Goal: Navigation & Orientation: Find specific page/section

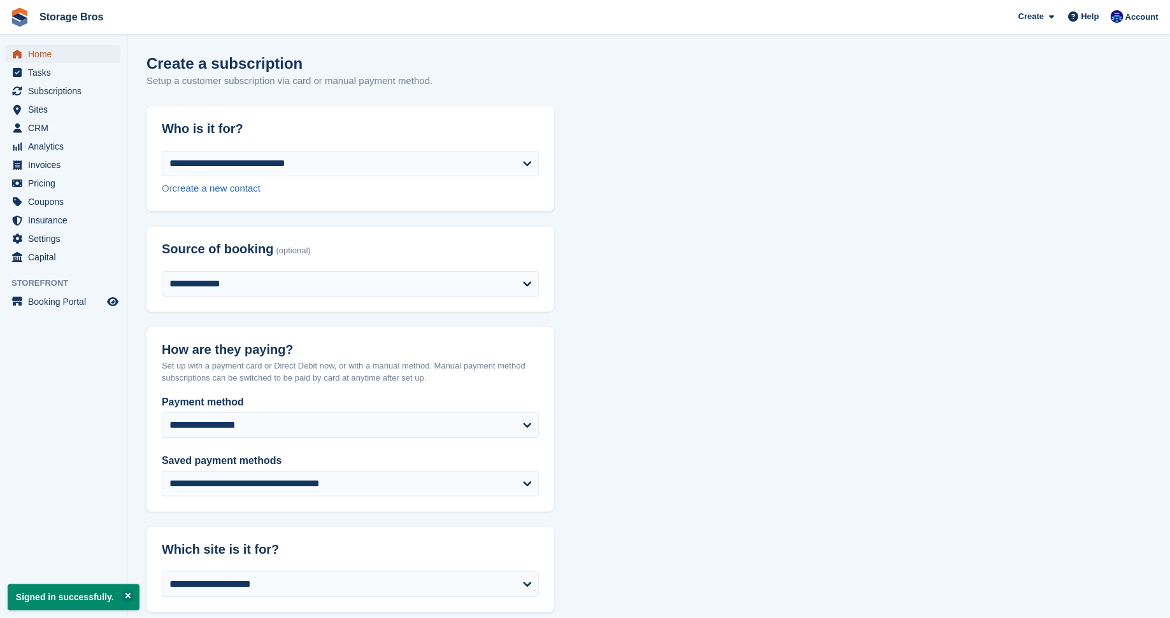
click at [48, 51] on span "Home" at bounding box center [66, 54] width 76 height 18
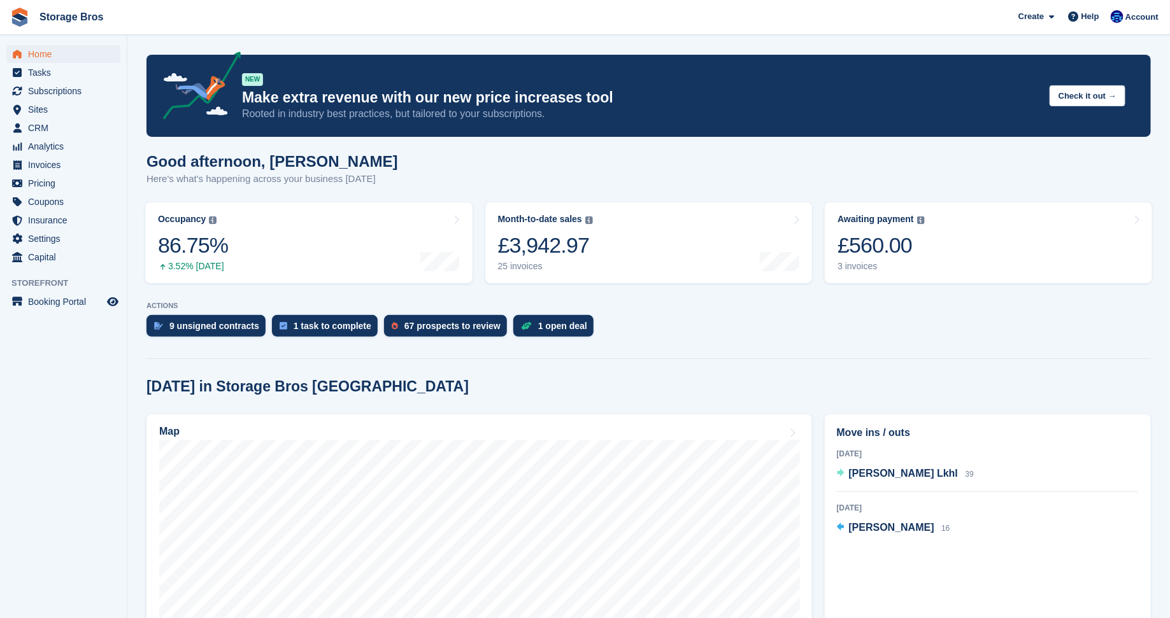
scroll to position [92, 0]
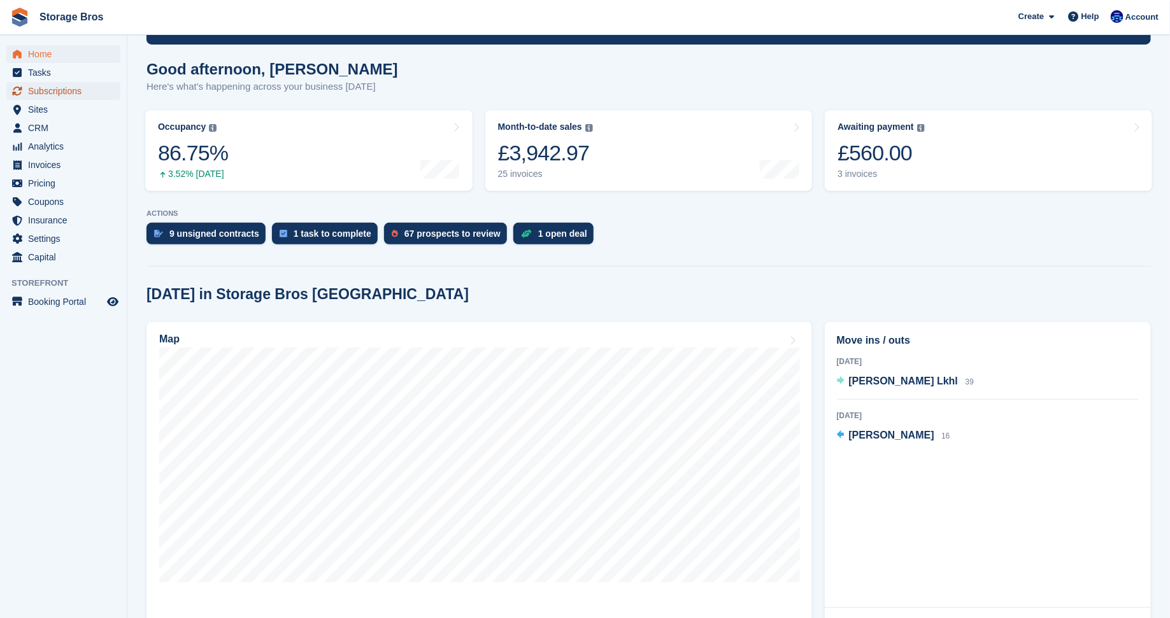
click at [68, 88] on span "Subscriptions" at bounding box center [66, 91] width 76 height 18
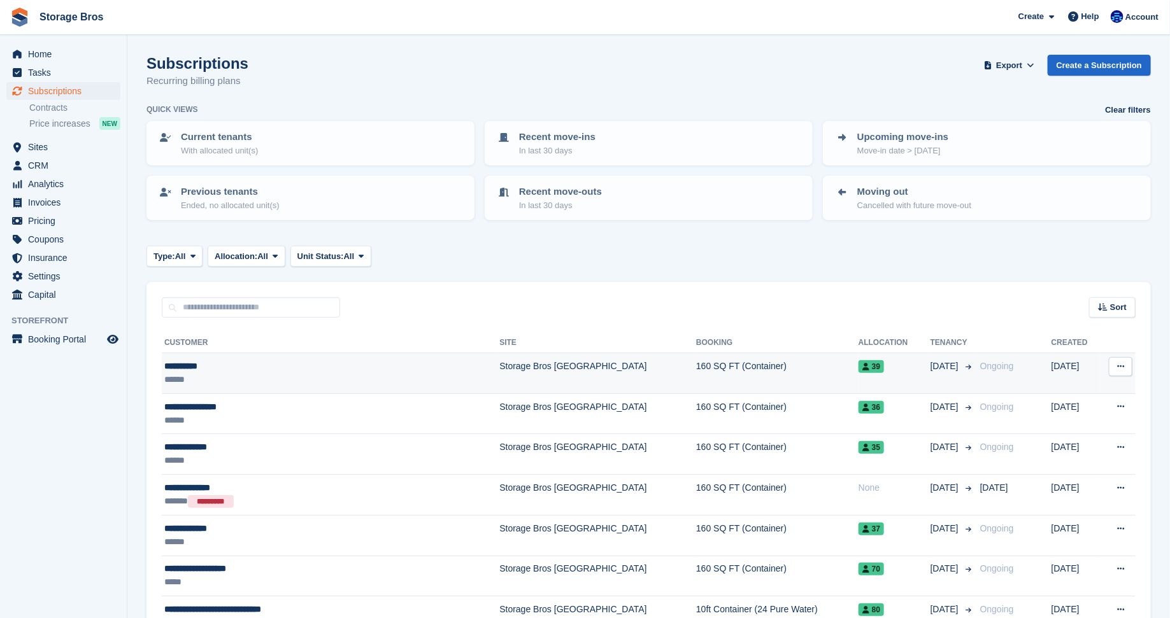
click at [310, 375] on div "******" at bounding box center [289, 379] width 250 height 13
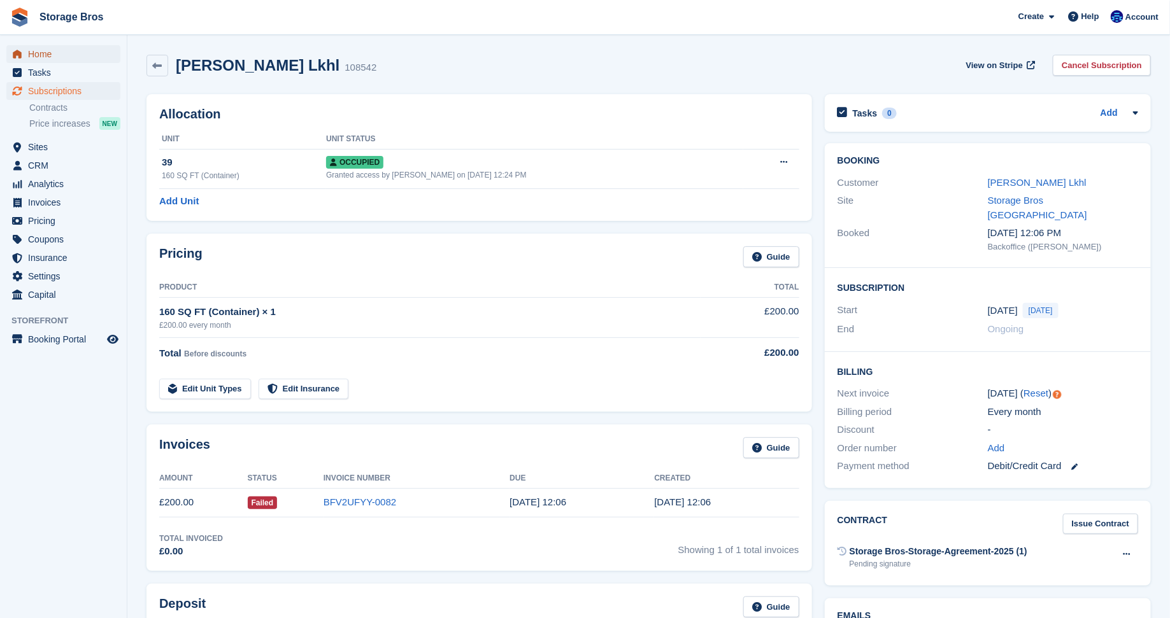
click at [41, 62] on span "Home" at bounding box center [66, 54] width 76 height 18
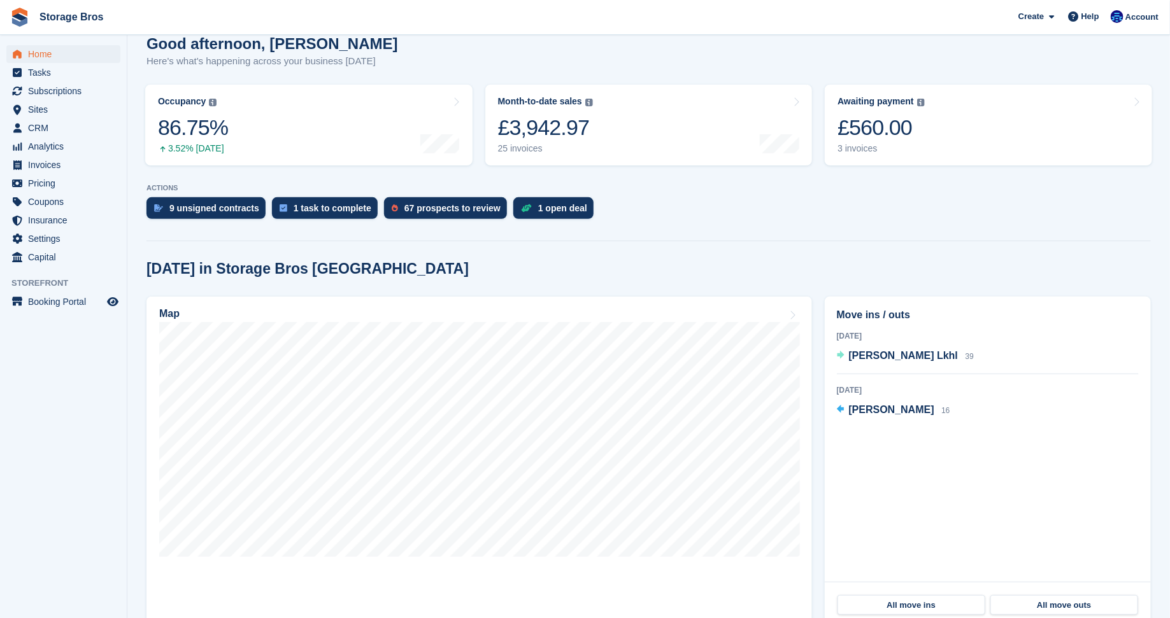
scroll to position [136, 0]
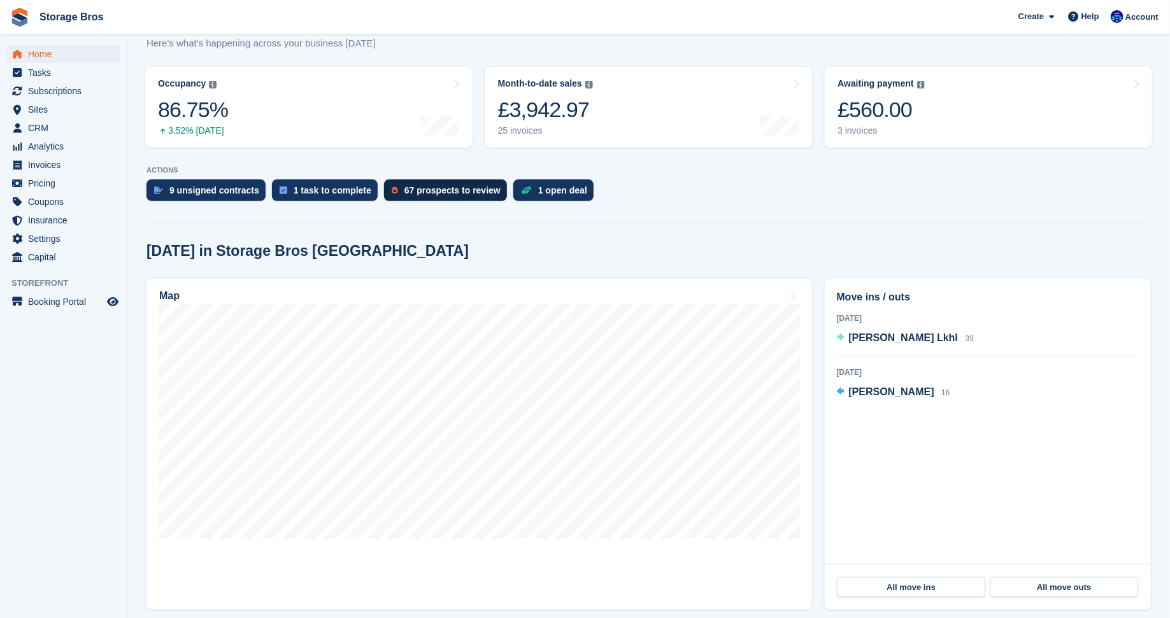
click at [441, 195] on div "67 prospects to review" at bounding box center [445, 191] width 123 height 22
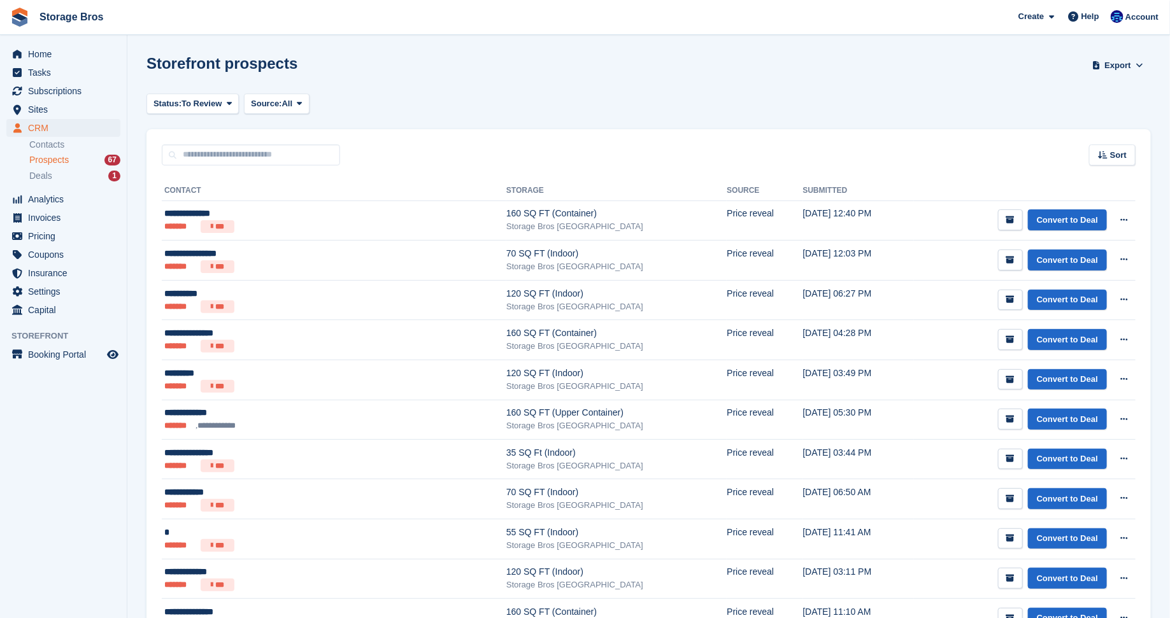
scroll to position [46, 0]
